Goal: Task Accomplishment & Management: Manage account settings

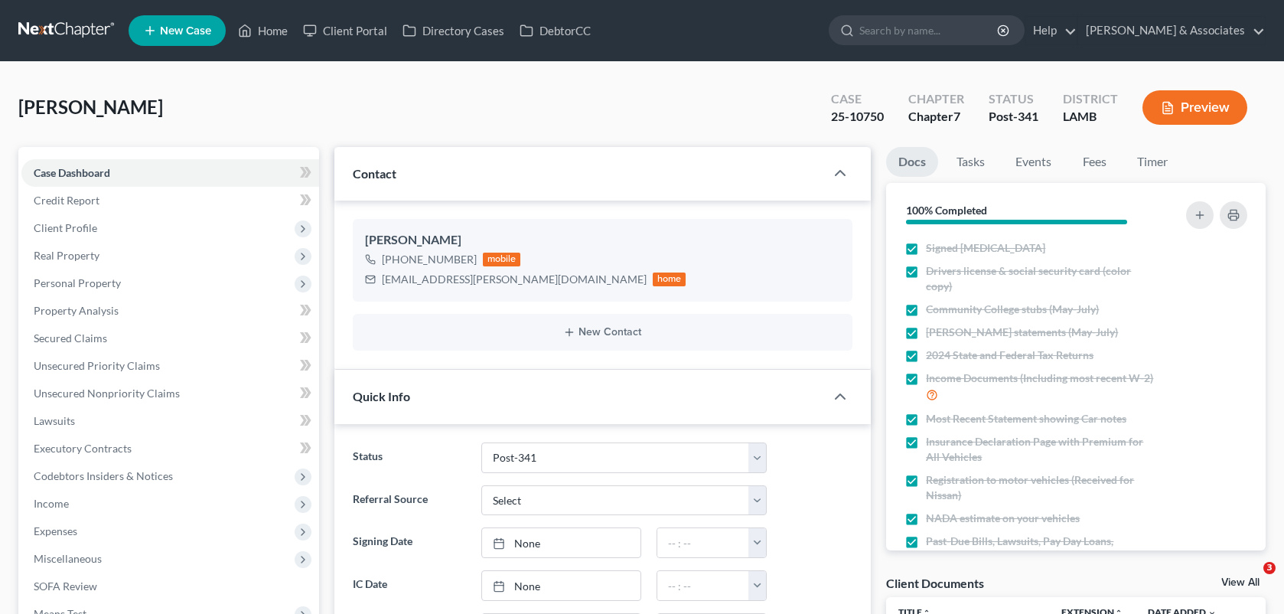
select select "19"
select select "0"
click at [250, 18] on link "Home" at bounding box center [262, 31] width 65 height 28
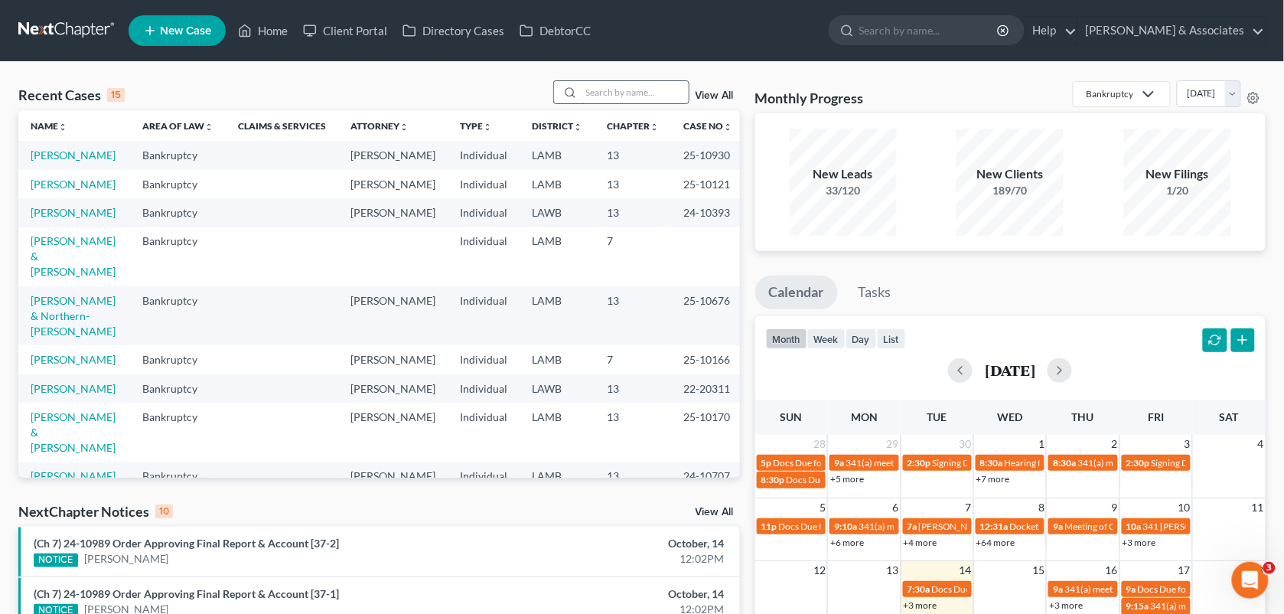
click at [609, 101] on input "search" at bounding box center [635, 92] width 107 height 22
type input "[PERSON_NAME]"
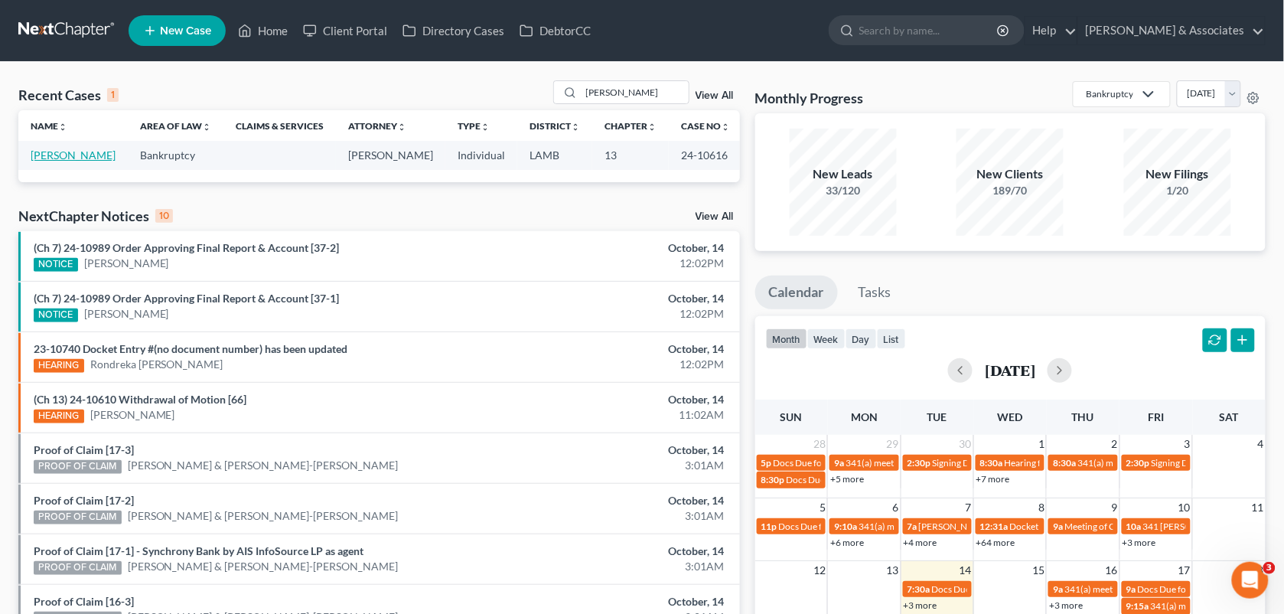
click at [81, 161] on link "[PERSON_NAME]" at bounding box center [73, 154] width 85 height 13
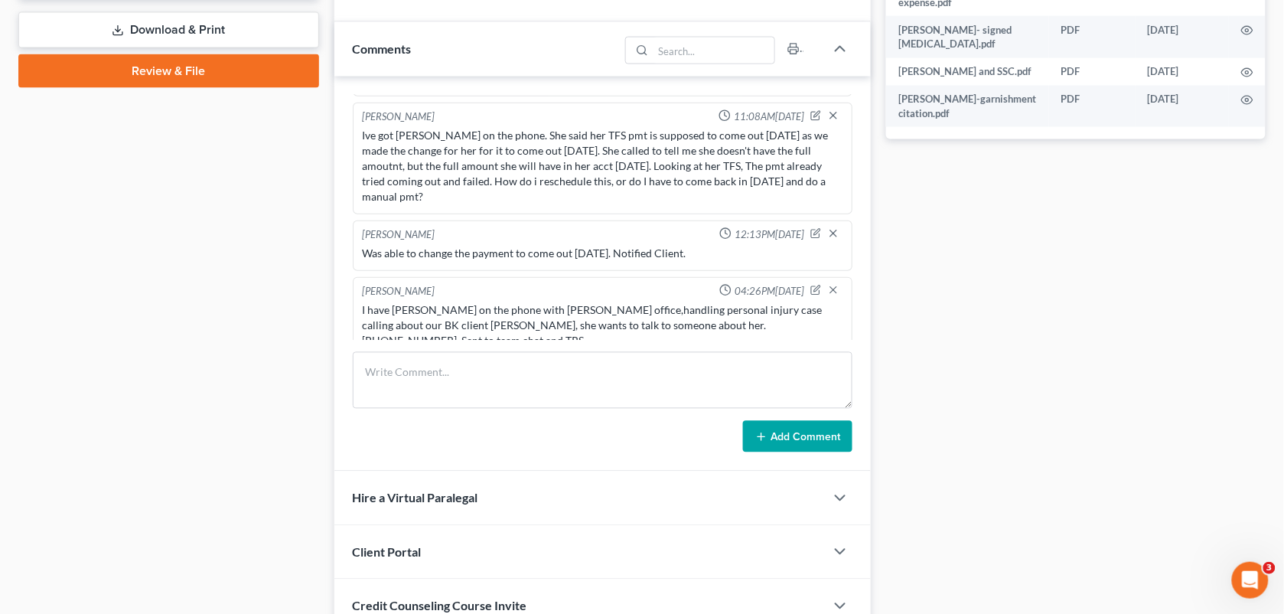
scroll to position [701, 0]
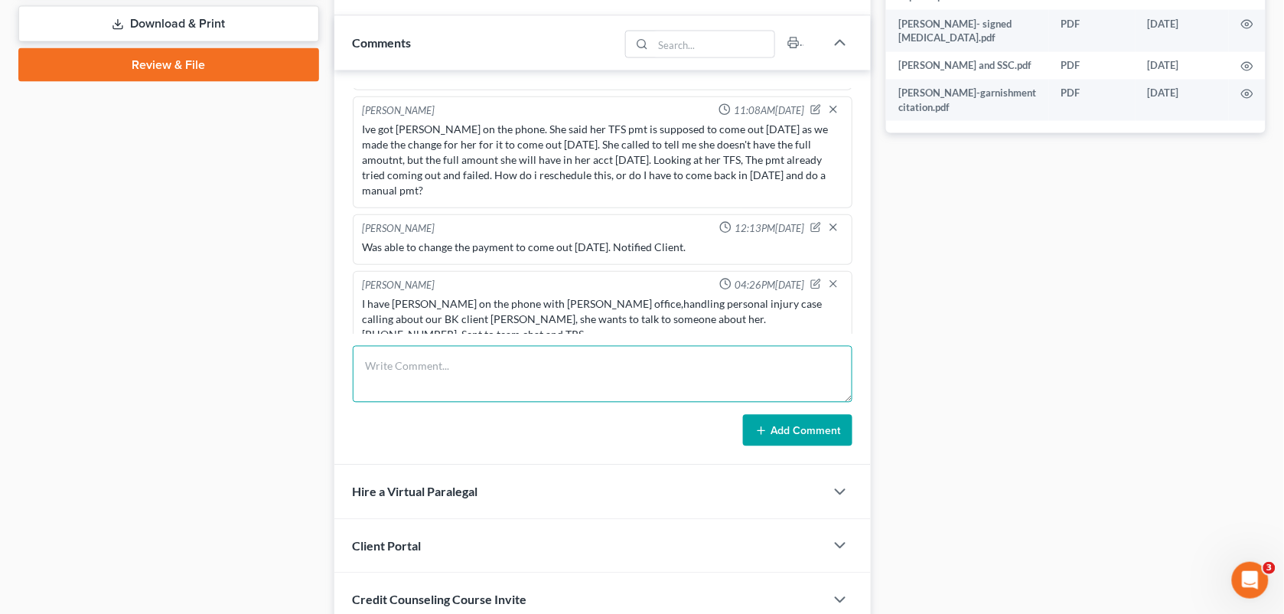
click at [769, 384] on textarea at bounding box center [603, 374] width 500 height 57
paste textarea "She has a lawsuit going on ( we know about it) and shes going [DATE] to "close …"
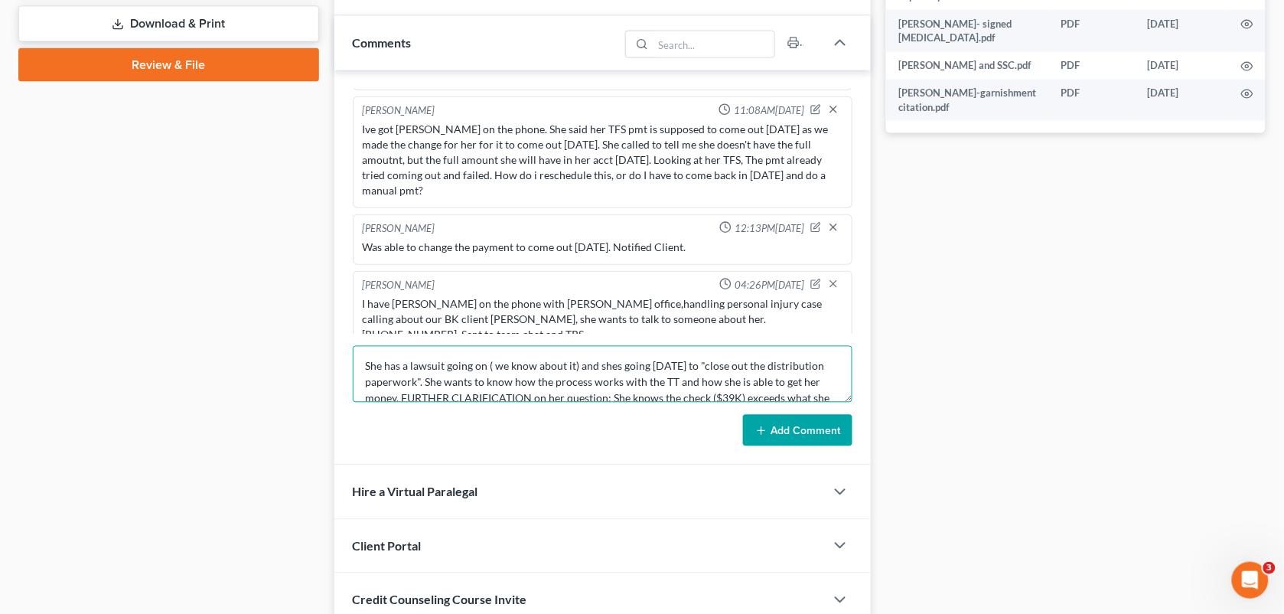
scroll to position [67, 0]
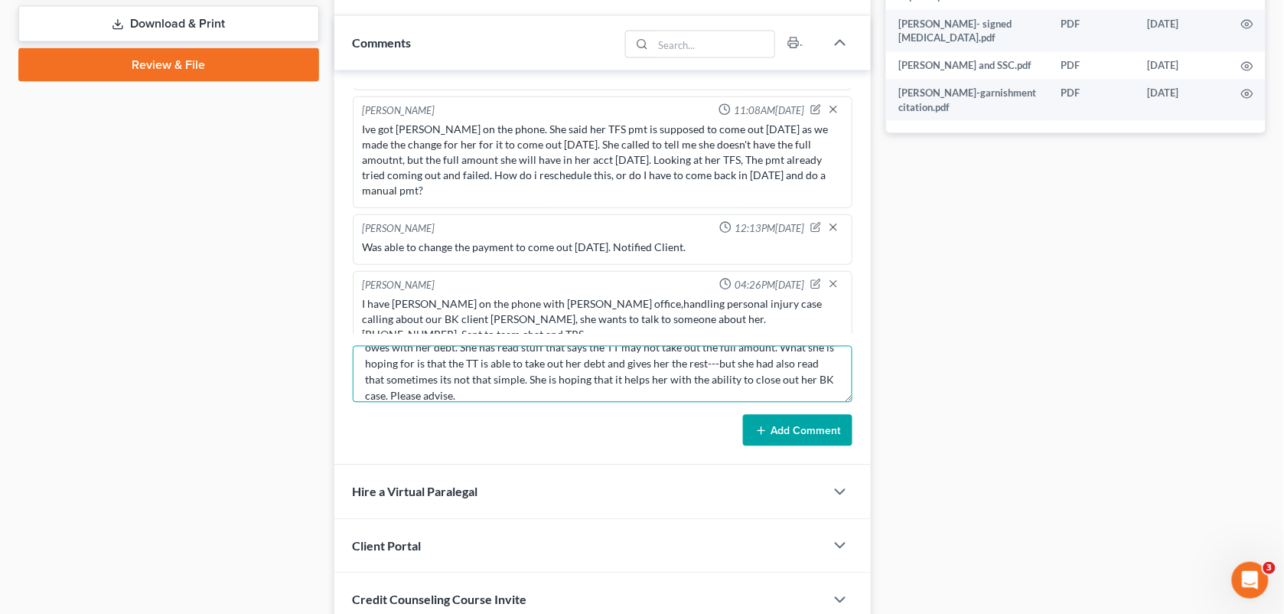
type textarea "She has a lawsuit going on ( we know about it) and shes going [DATE] to "close …"
click at [782, 433] on button "Add Comment" at bounding box center [797, 431] width 109 height 32
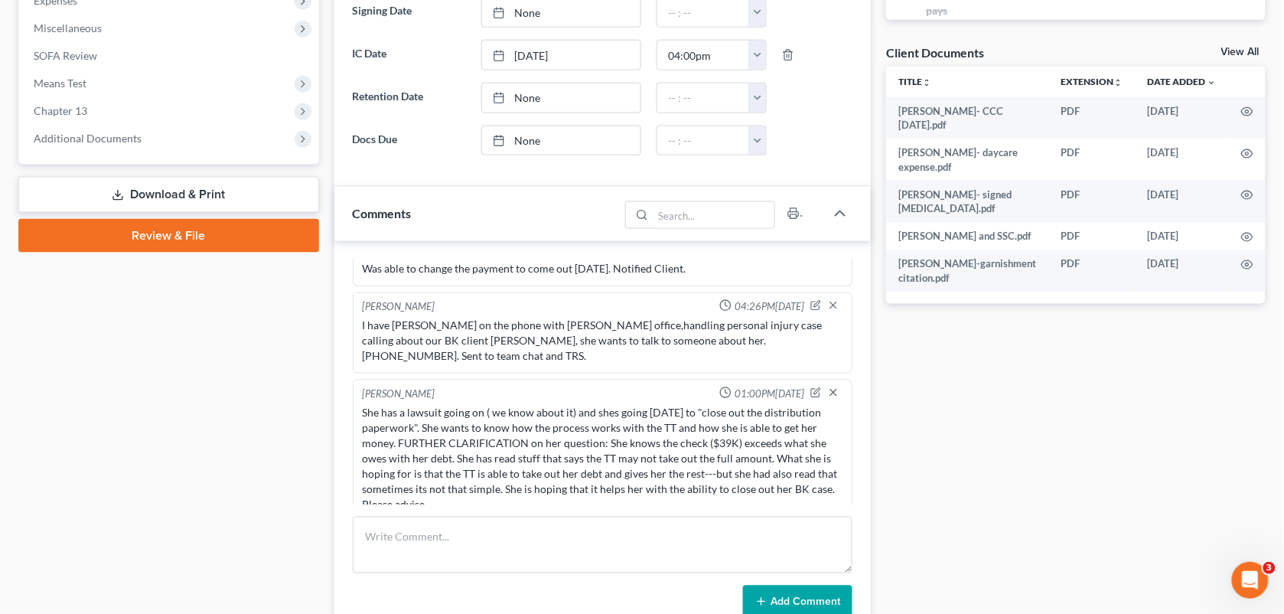
scroll to position [624, 0]
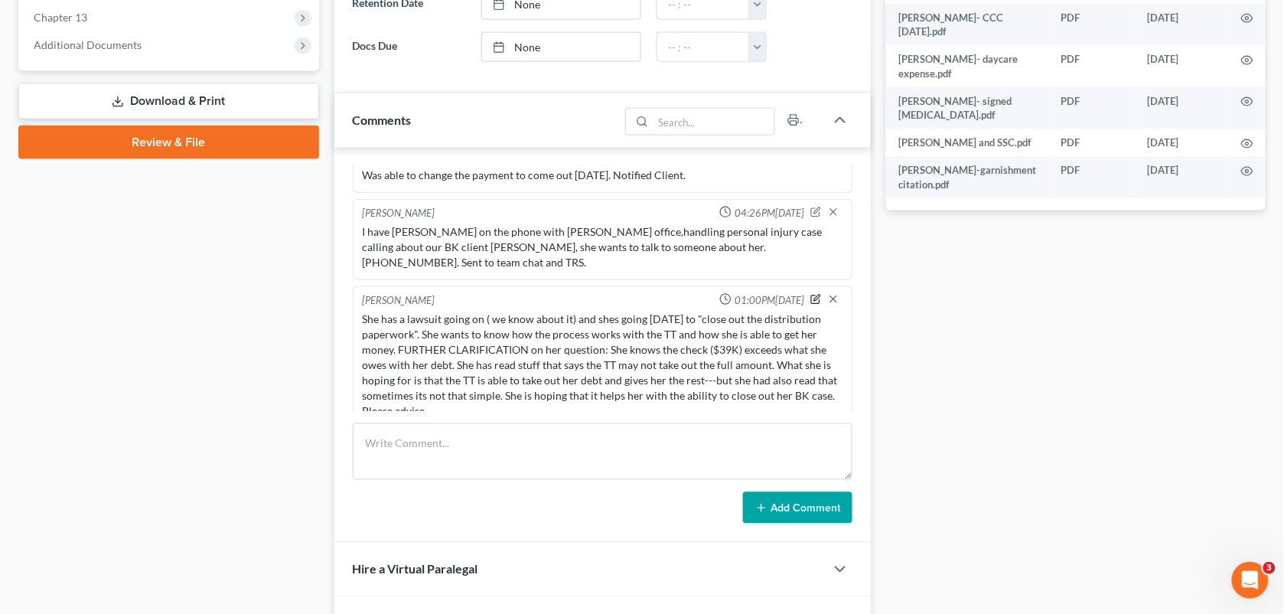
click at [814, 295] on icon "button" at bounding box center [817, 298] width 6 height 6
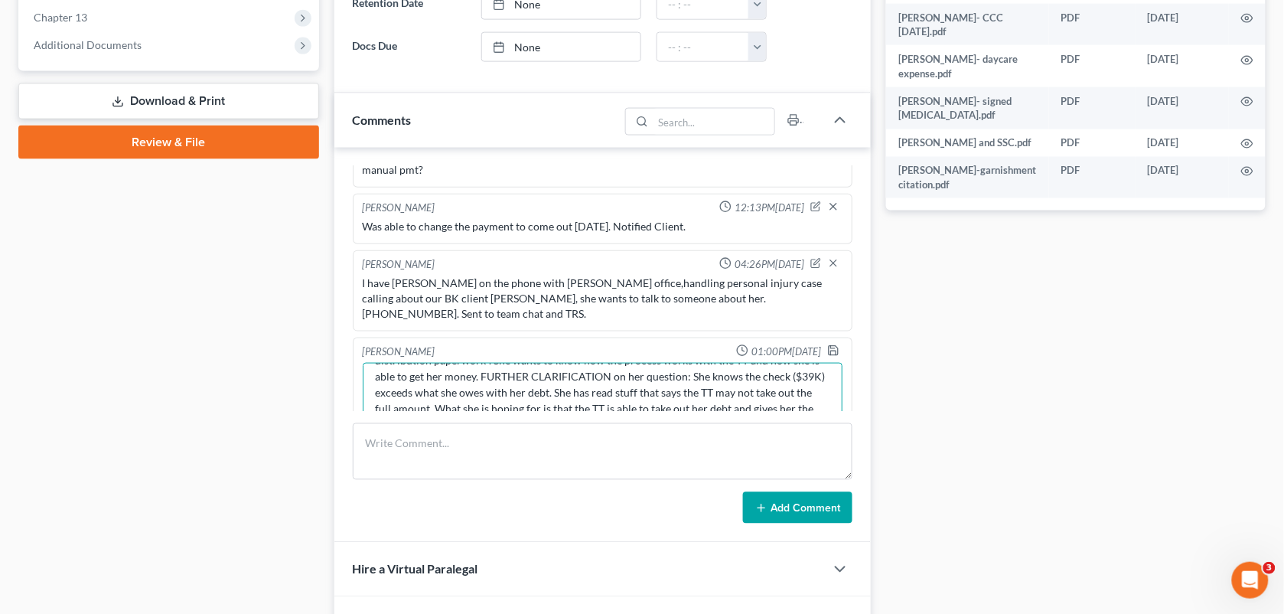
scroll to position [80, 0]
click at [758, 391] on textarea "She has a lawsuit going on ( we know about it) and shes going [DATE] to "close …" at bounding box center [603, 391] width 481 height 57
type textarea "She has a lawsuit going on ( we know about it) and shes going [DATE] to "close …"
click at [831, 350] on polyline "button" at bounding box center [833, 352] width 5 height 4
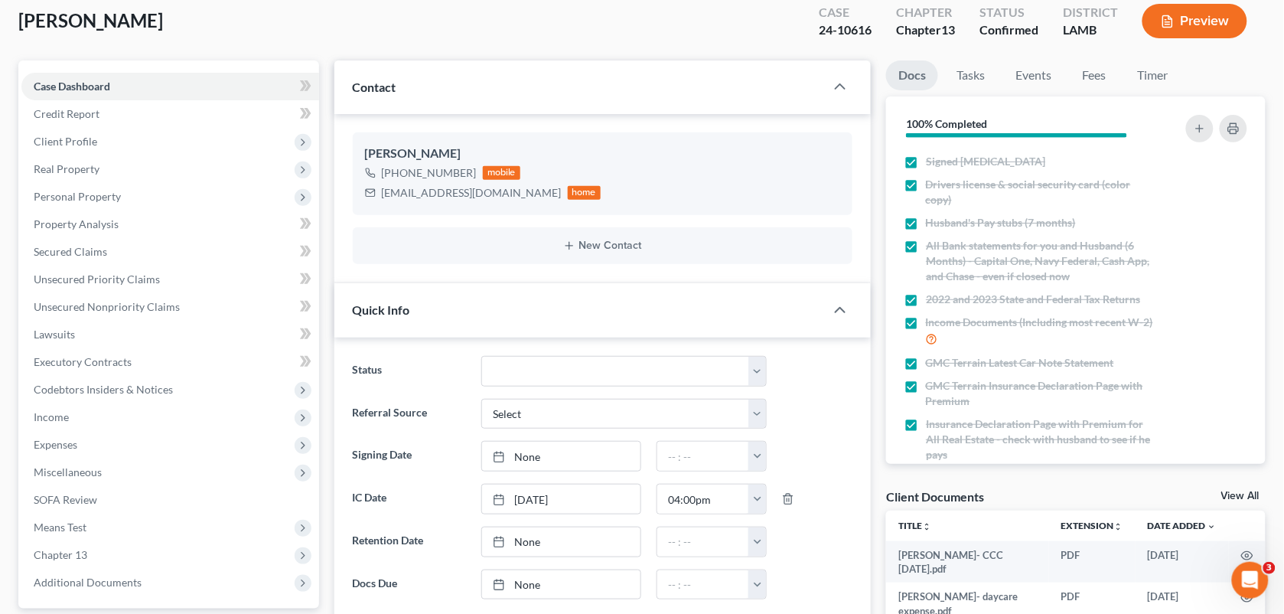
scroll to position [0, 0]
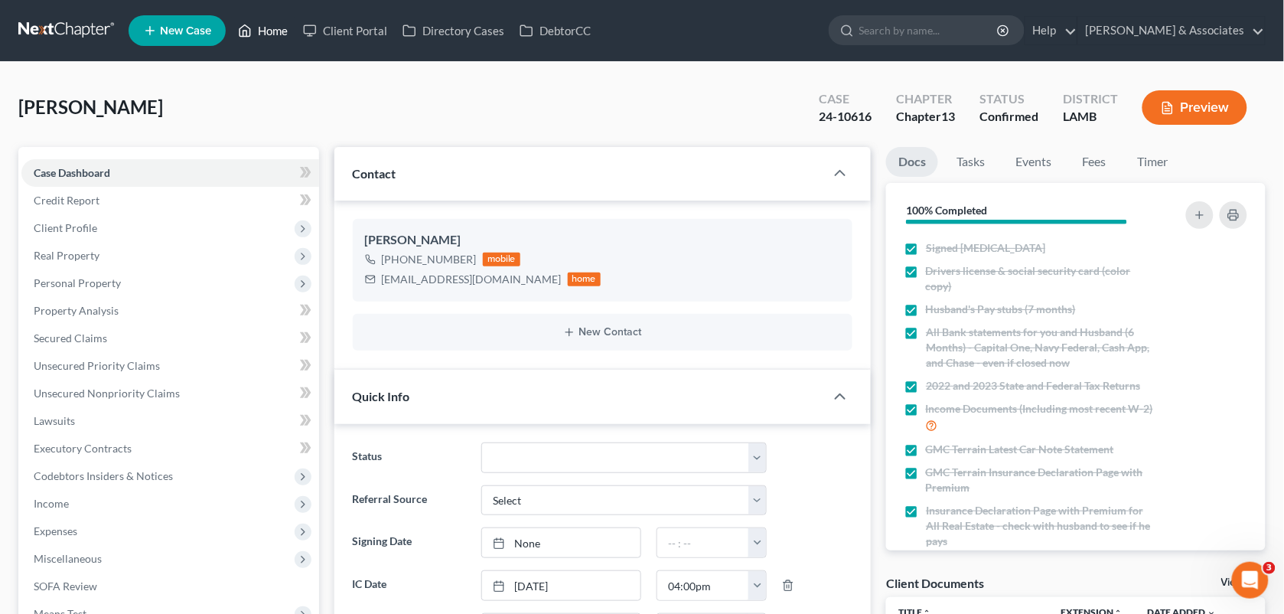
click at [270, 31] on link "Home" at bounding box center [262, 31] width 65 height 28
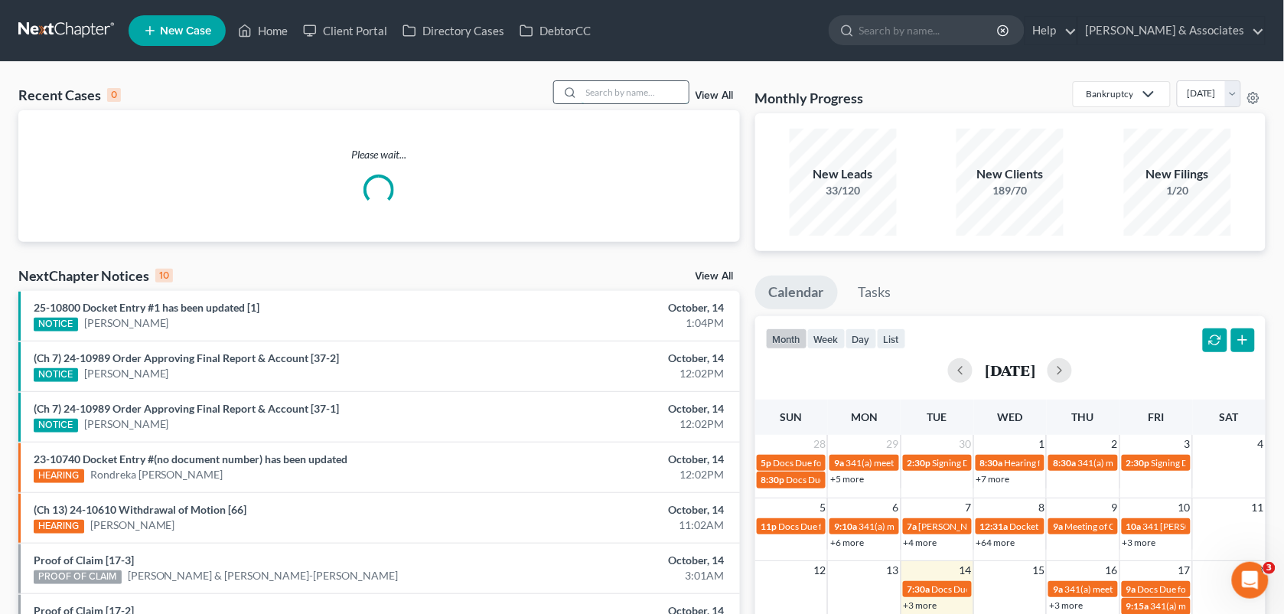
click at [587, 83] on input "search" at bounding box center [635, 92] width 107 height 22
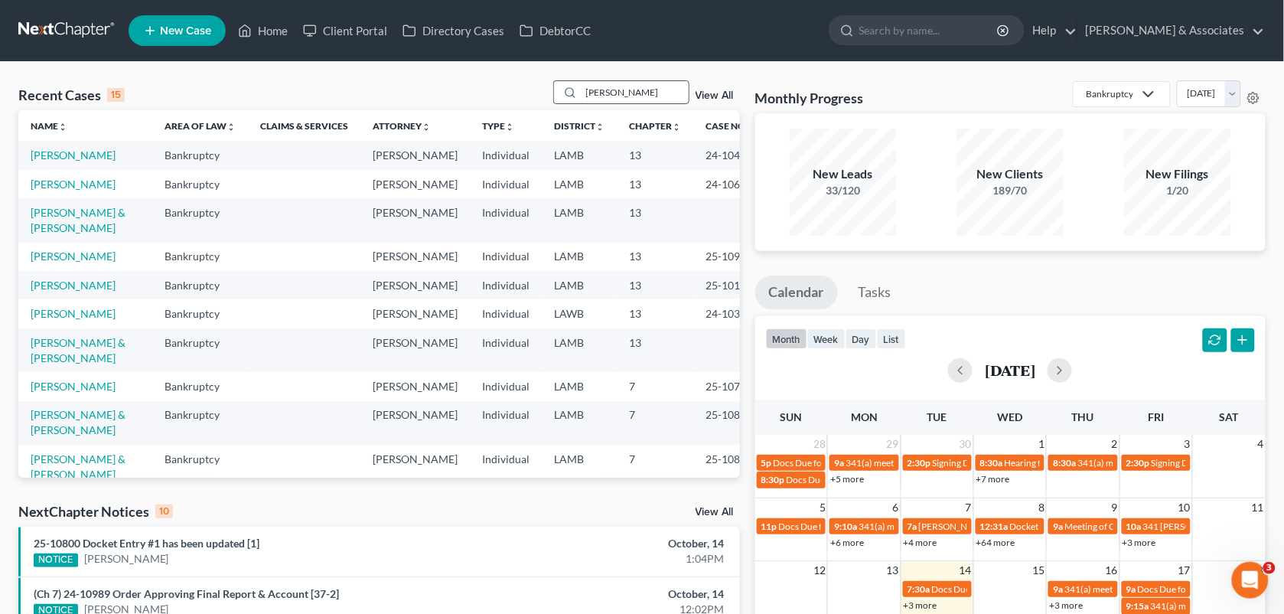
type input "[PERSON_NAME]"
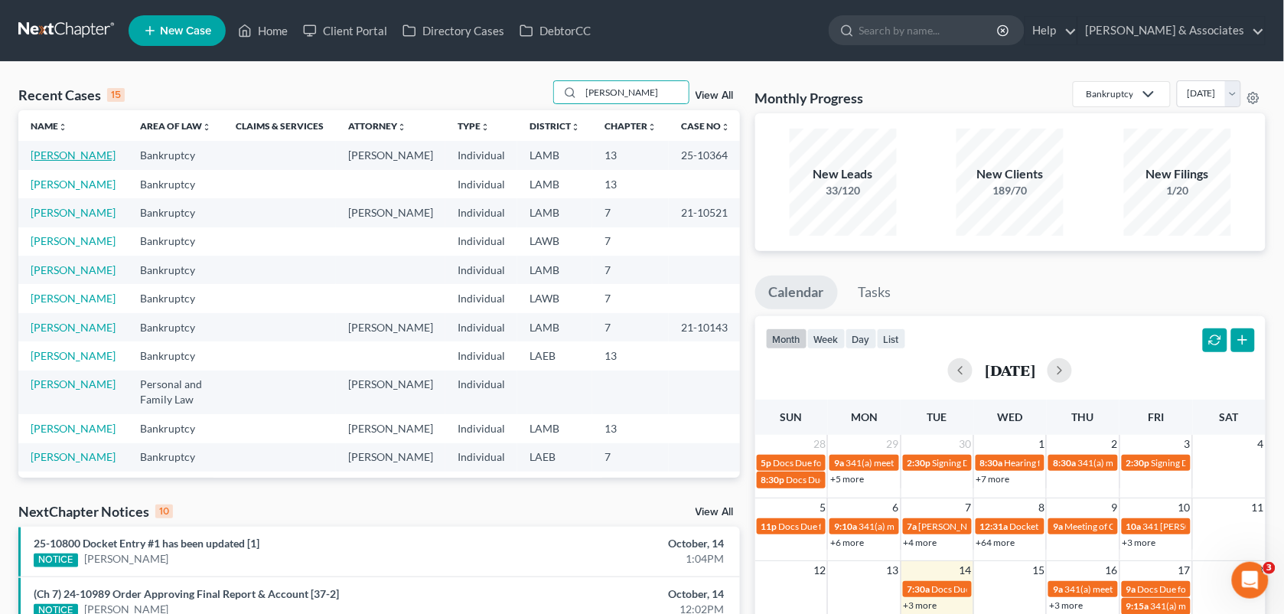
click at [75, 158] on link "[PERSON_NAME]" at bounding box center [73, 154] width 85 height 13
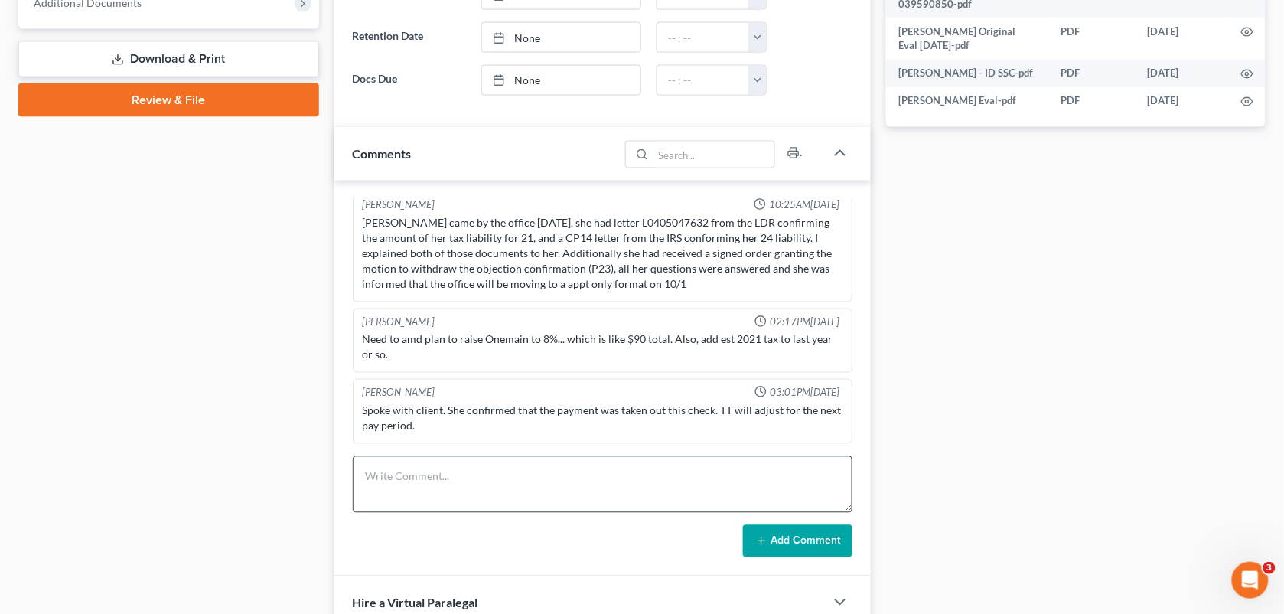
scroll to position [334, 0]
click at [507, 473] on textarea at bounding box center [603, 484] width 500 height 57
paste textarea "[PERSON_NAME] on the line. Shes been being garnished, but they have been taking…"
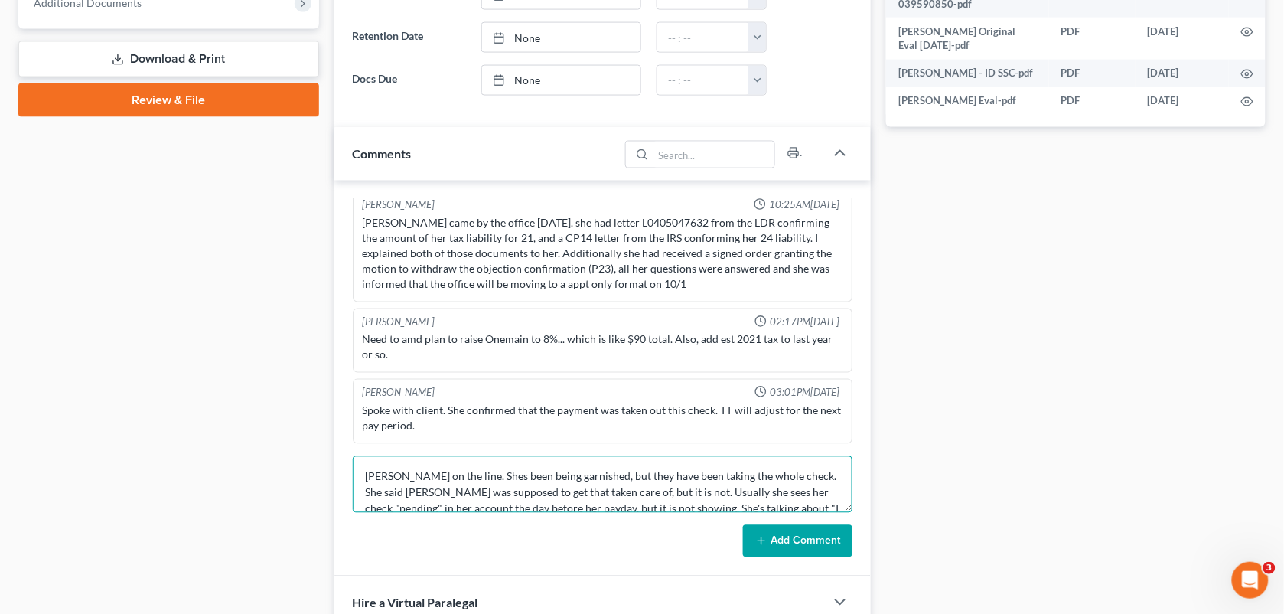
scroll to position [51, 0]
type textarea "[PERSON_NAME] on the line. Shes been being garnished, but they have been taking…"
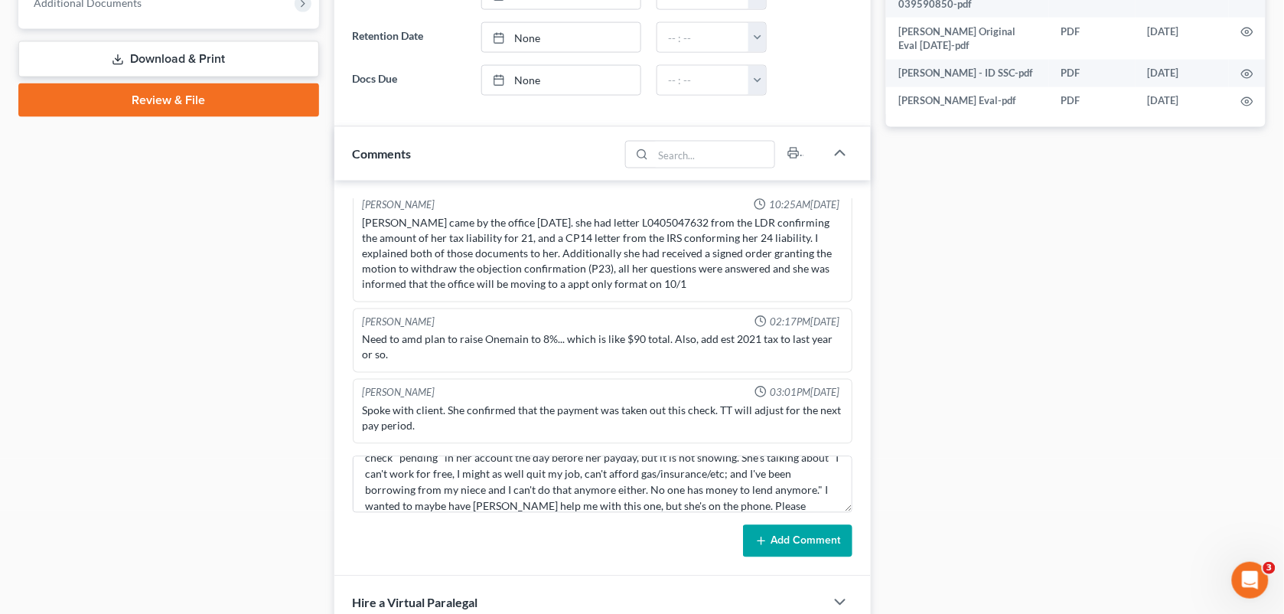
click at [758, 538] on icon at bounding box center [761, 541] width 12 height 12
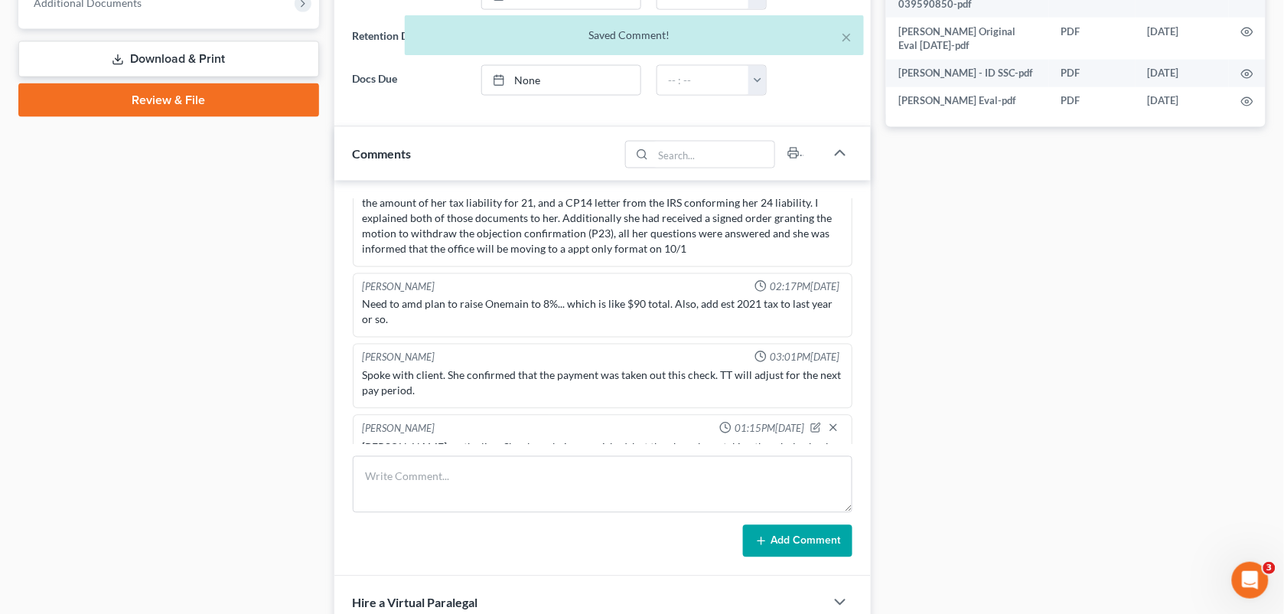
scroll to position [6173, 0]
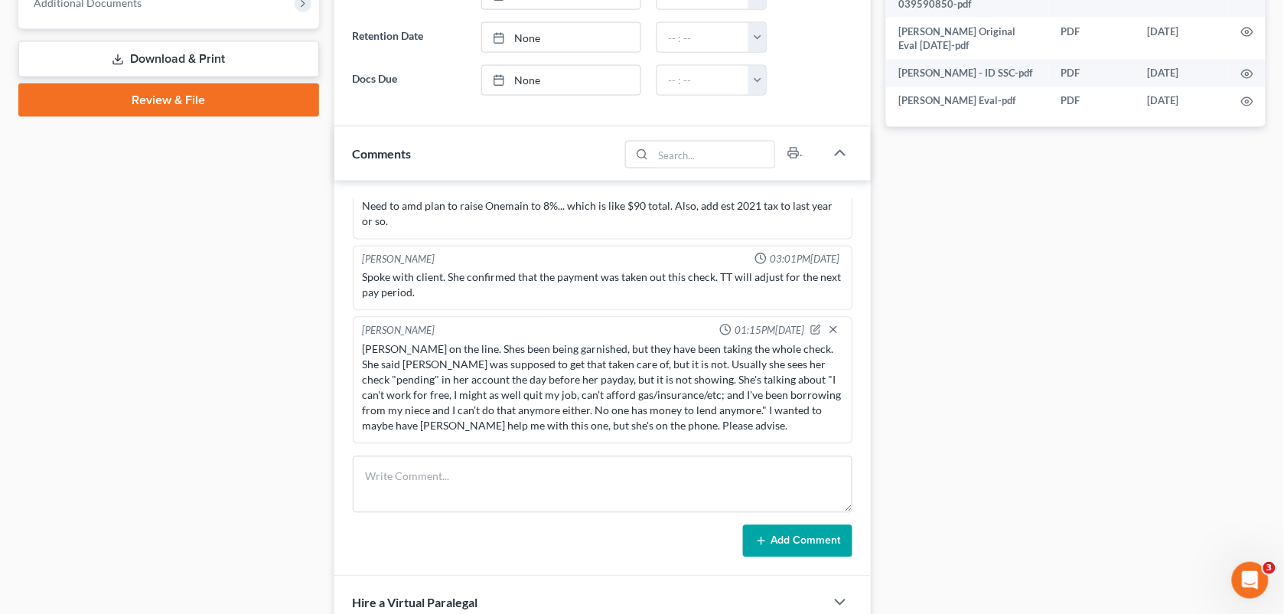
click at [974, 311] on div "Docs Tasks Events Fees Timer 90% Completed Nothing here yet! Signed [MEDICAL_DA…" at bounding box center [1076, 307] width 395 height 1653
click at [287, 438] on div "Case Dashboard Payments Invoices Payments Payments Credit Report Client Profile" at bounding box center [169, 307] width 316 height 1653
